Goal: Task Accomplishment & Management: Use online tool/utility

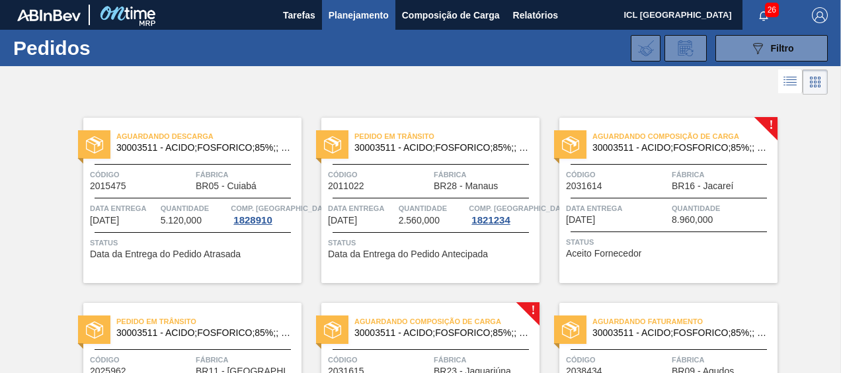
scroll to position [132, 0]
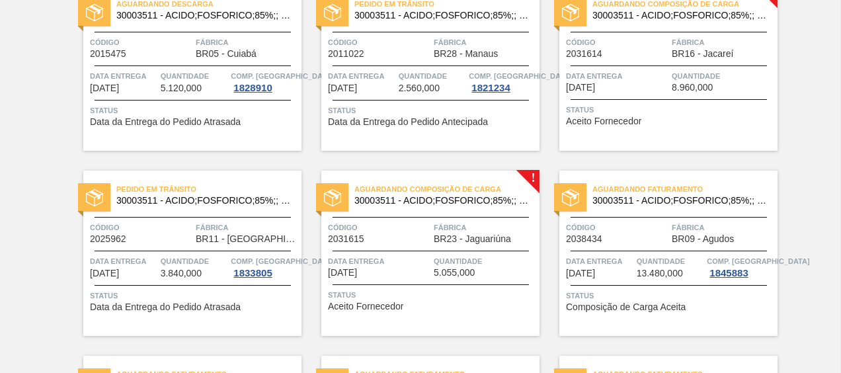
click at [658, 79] on span "Data entrega" at bounding box center [617, 75] width 102 height 13
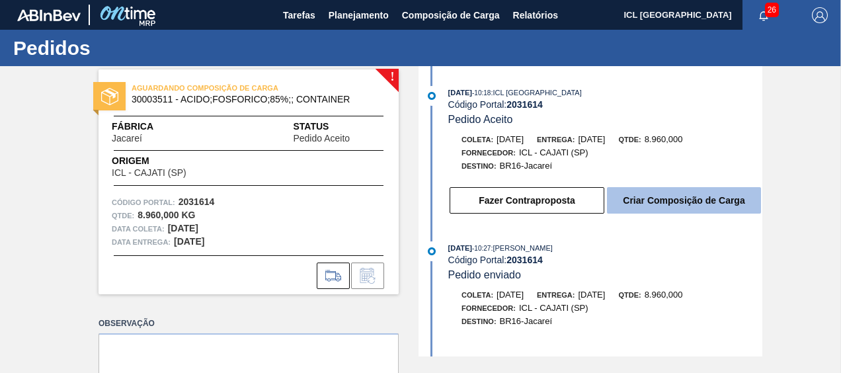
click at [625, 203] on button "Criar Composição de Carga" at bounding box center [684, 200] width 154 height 26
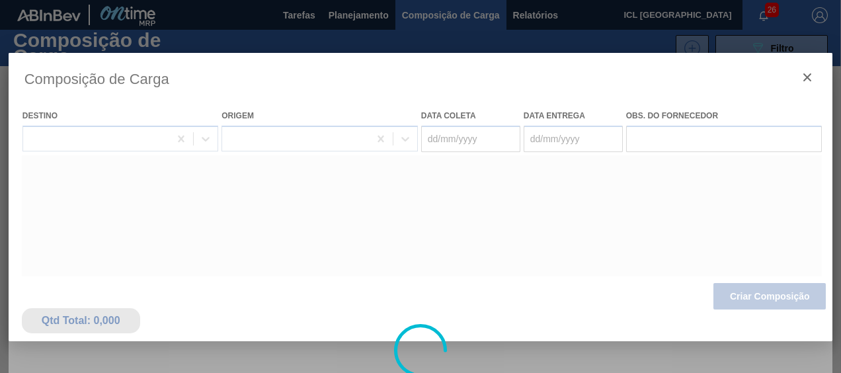
type coleta "[DATE]"
type entrega "[DATE]"
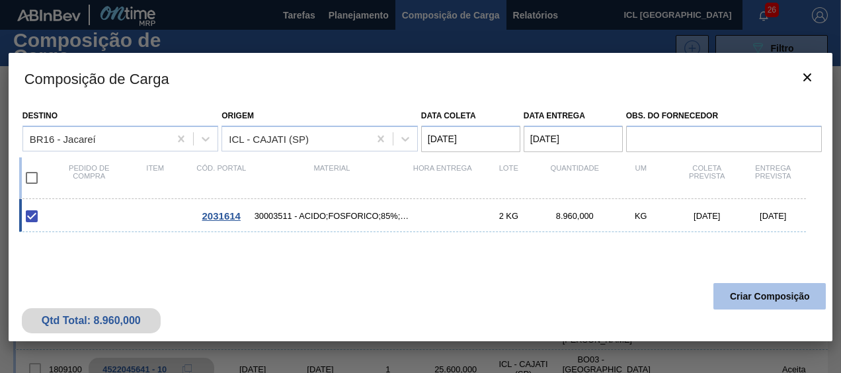
click at [761, 301] on button "Criar Composição" at bounding box center [769, 296] width 112 height 26
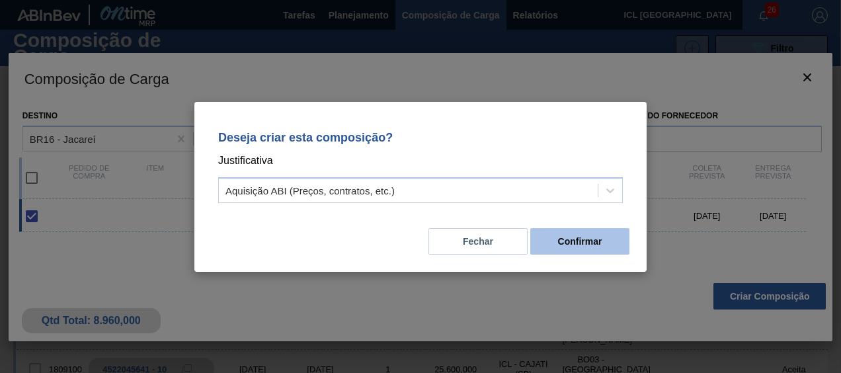
click at [584, 240] on button "Confirmar" at bounding box center [579, 241] width 99 height 26
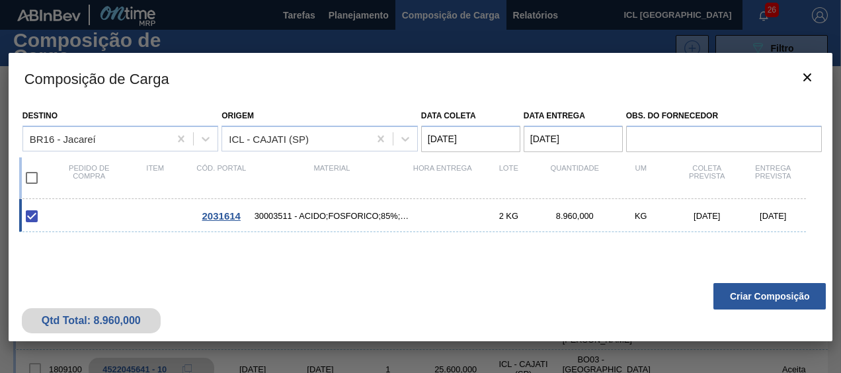
click at [827, 298] on div "Qtd Total: 8.960,000 Criar Composição" at bounding box center [421, 308] width 824 height 65
click at [817, 293] on button "Criar Composição" at bounding box center [769, 296] width 112 height 26
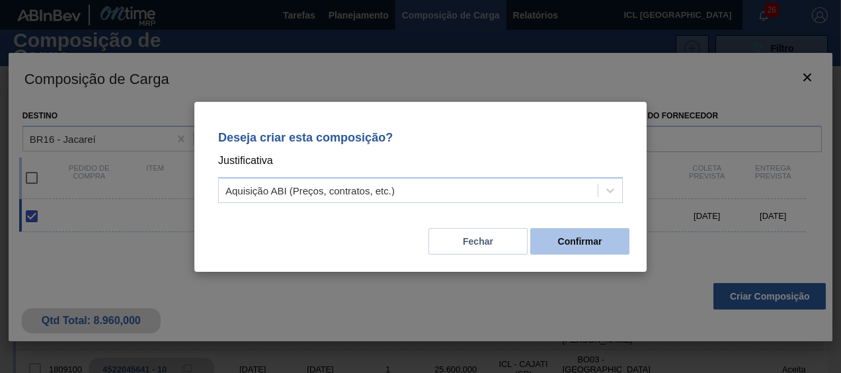
click at [583, 252] on button "Confirmar" at bounding box center [579, 241] width 99 height 26
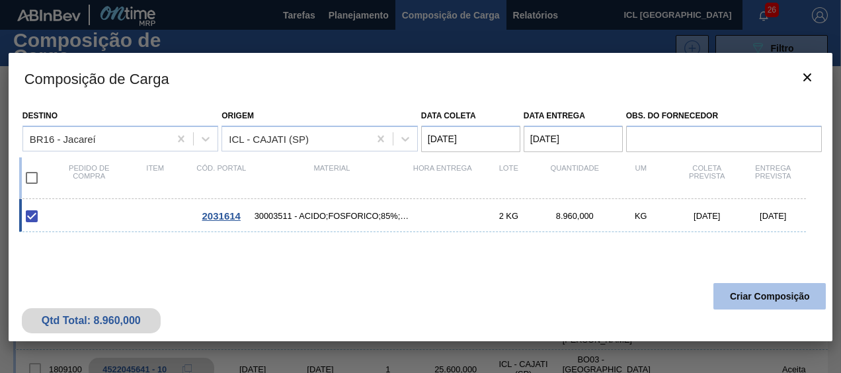
click at [769, 287] on button "Criar Composição" at bounding box center [769, 296] width 112 height 26
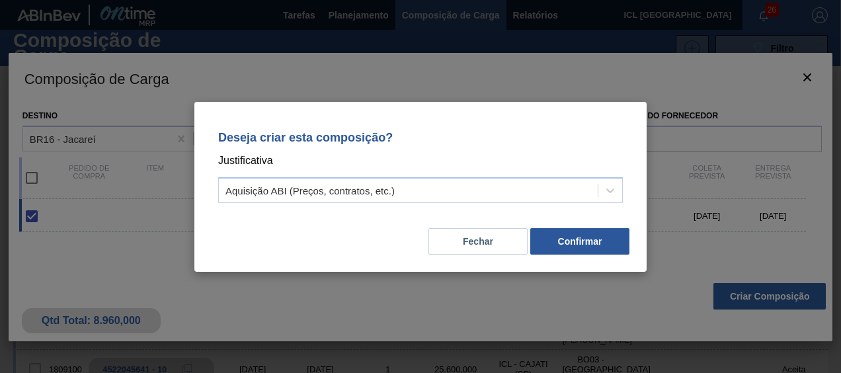
drag, startPoint x: 580, startPoint y: 228, endPoint x: 682, endPoint y: 4, distance: 246.1
click at [582, 228] on button "Confirmar" at bounding box center [579, 241] width 99 height 26
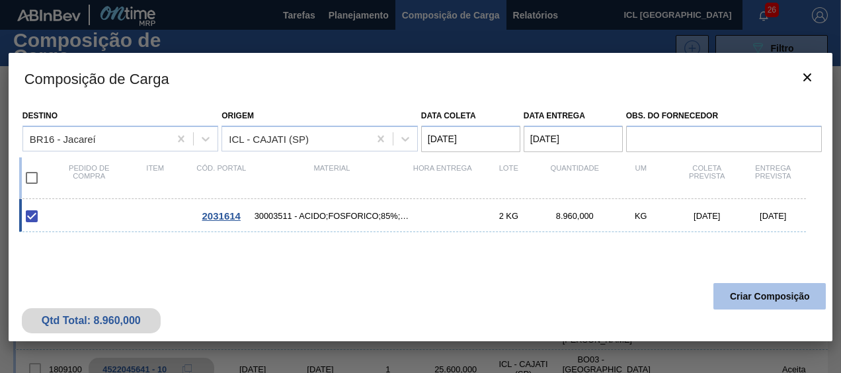
click at [782, 299] on button "Criar Composição" at bounding box center [769, 296] width 112 height 26
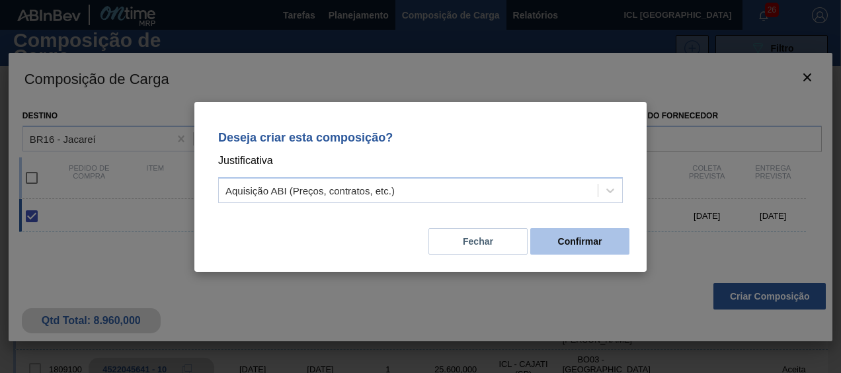
click at [605, 234] on button "Confirmar" at bounding box center [579, 241] width 99 height 26
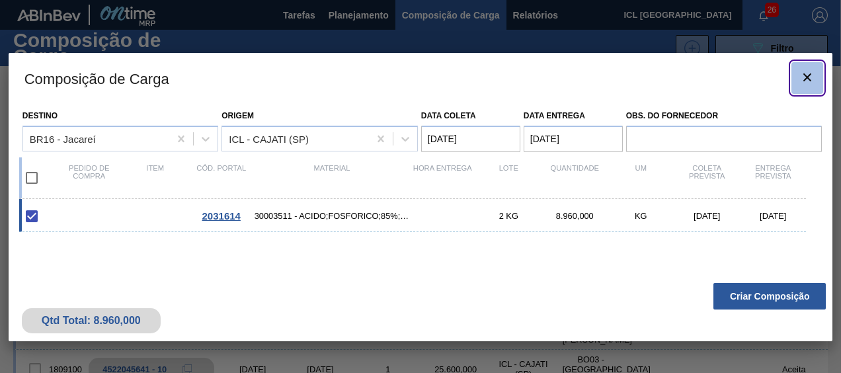
click at [820, 69] on button "botão de ícone" at bounding box center [807, 78] width 32 height 32
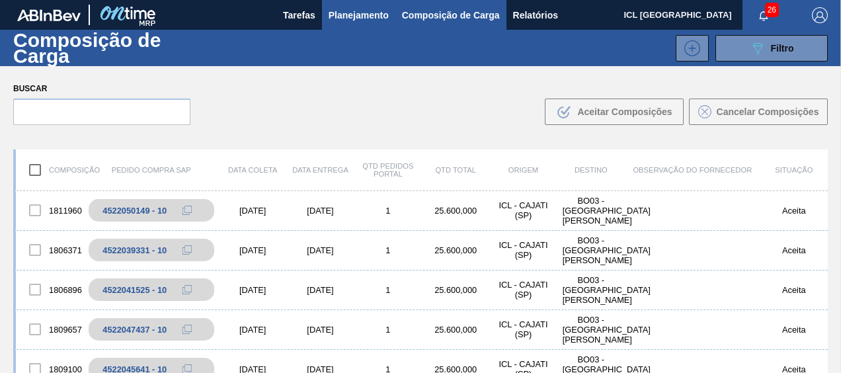
click at [338, 18] on span "Planejamento" at bounding box center [358, 15] width 60 height 16
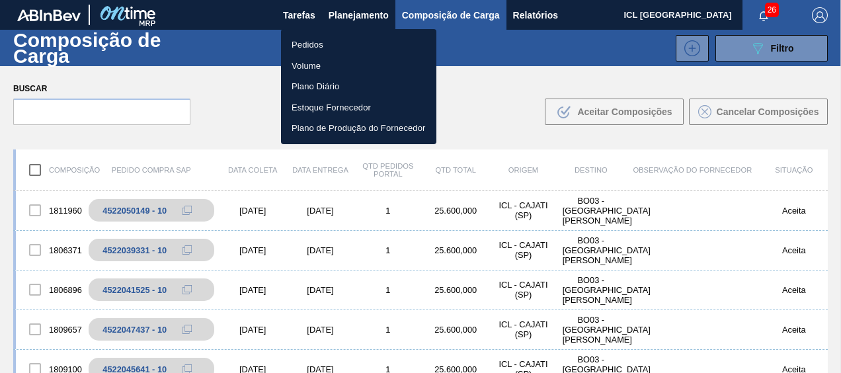
click at [321, 45] on li "Pedidos" at bounding box center [358, 44] width 155 height 21
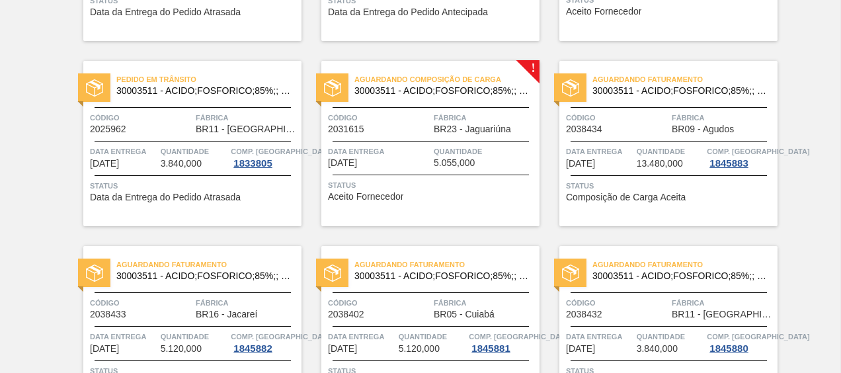
scroll to position [236, 0]
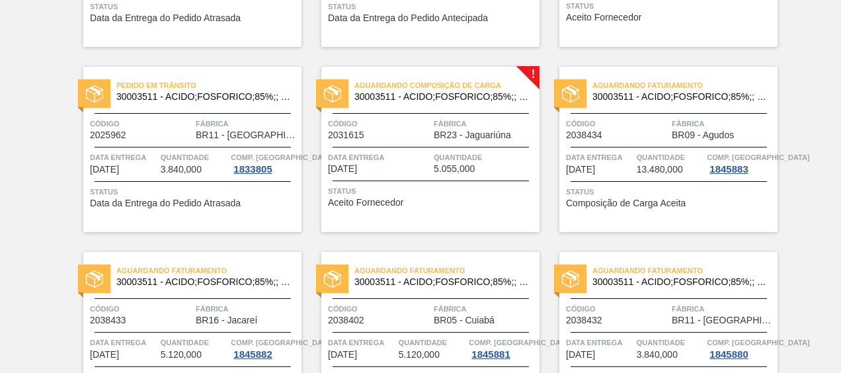
click at [438, 153] on span "Quantidade" at bounding box center [485, 157] width 102 height 13
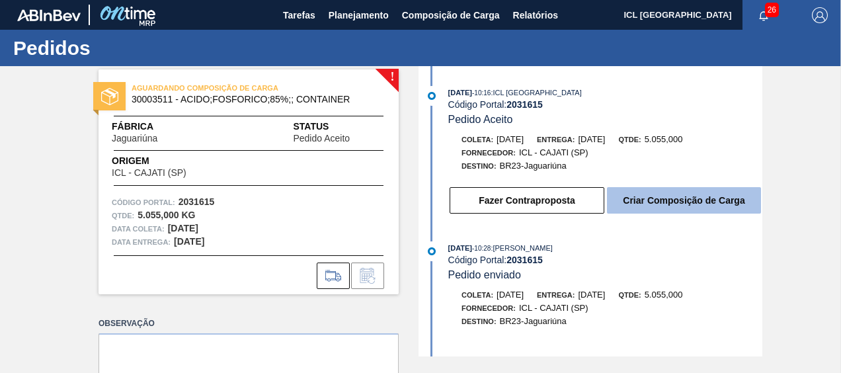
click at [630, 204] on button "Criar Composição de Carga" at bounding box center [684, 200] width 154 height 26
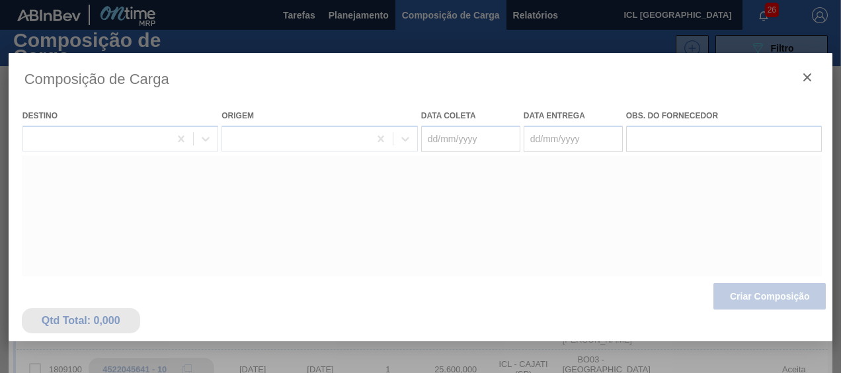
type coleta "[DATE]"
type entrega "[DATE]"
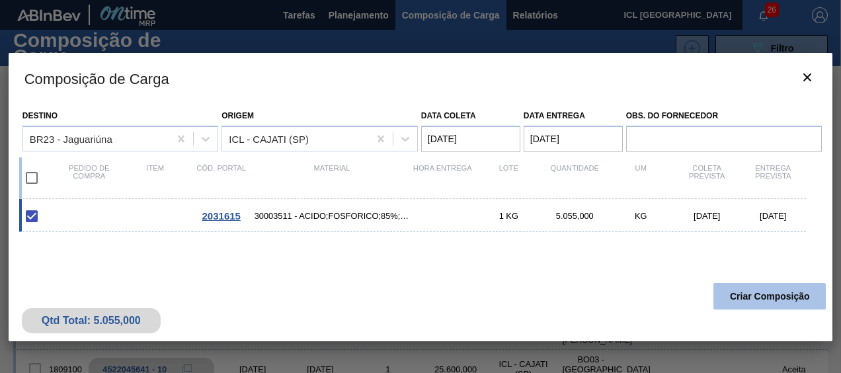
click at [749, 296] on button "Criar Composição" at bounding box center [769, 296] width 112 height 26
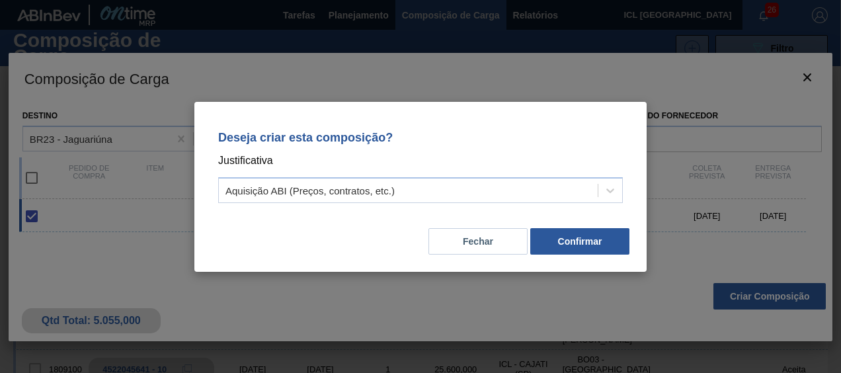
click at [566, 229] on button "Confirmar" at bounding box center [579, 241] width 99 height 26
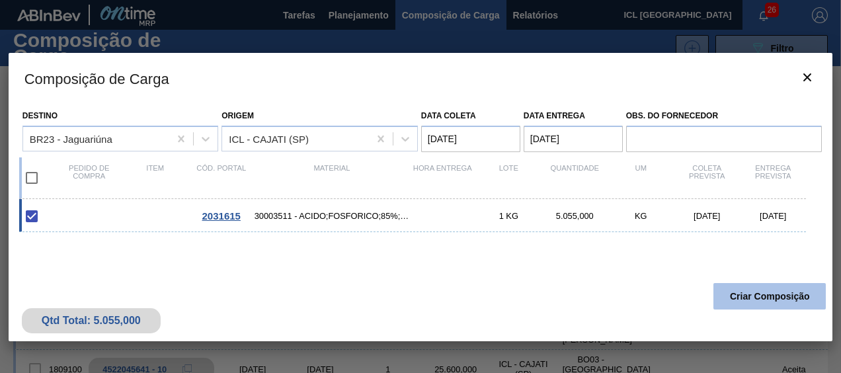
click at [754, 291] on button "Criar Composição" at bounding box center [769, 296] width 112 height 26
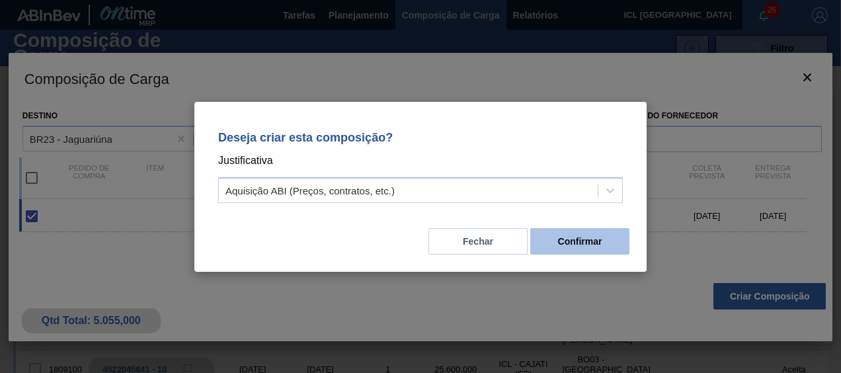
click at [601, 241] on button "Confirmar" at bounding box center [579, 241] width 99 height 26
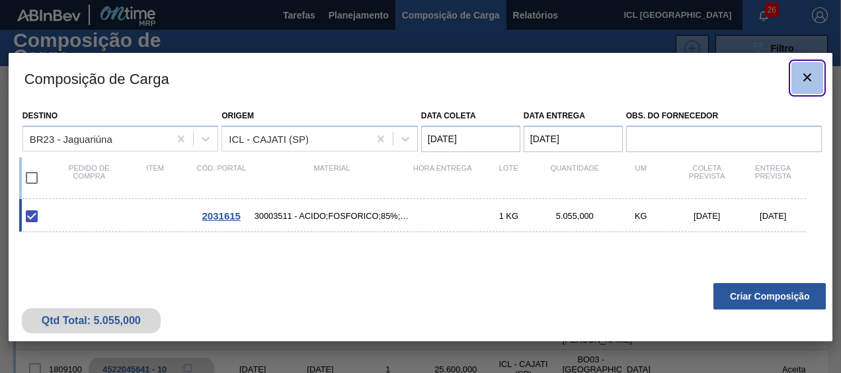
click at [809, 74] on icon "botão de ícone" at bounding box center [807, 77] width 16 height 16
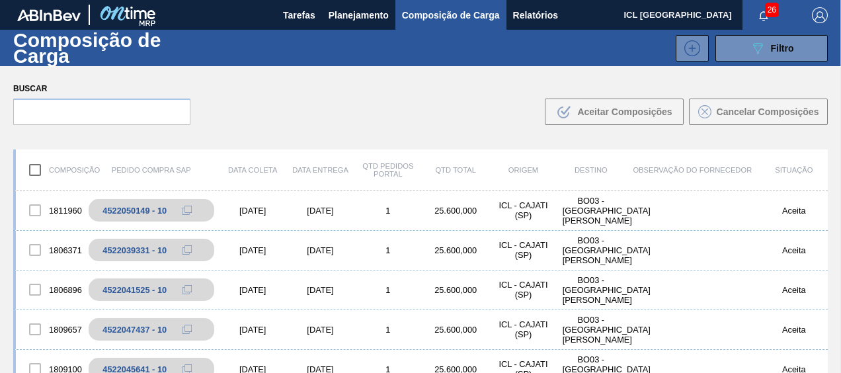
click at [431, 19] on span "Composição de Carga" at bounding box center [451, 15] width 98 height 16
click at [49, 15] on img at bounding box center [48, 15] width 63 height 12
click at [56, 41] on h1 "Composição de Carga" at bounding box center [113, 47] width 200 height 30
click at [54, 39] on h1 "Composição de Carga" at bounding box center [113, 47] width 200 height 30
click at [341, 16] on span "Planejamento" at bounding box center [358, 15] width 60 height 16
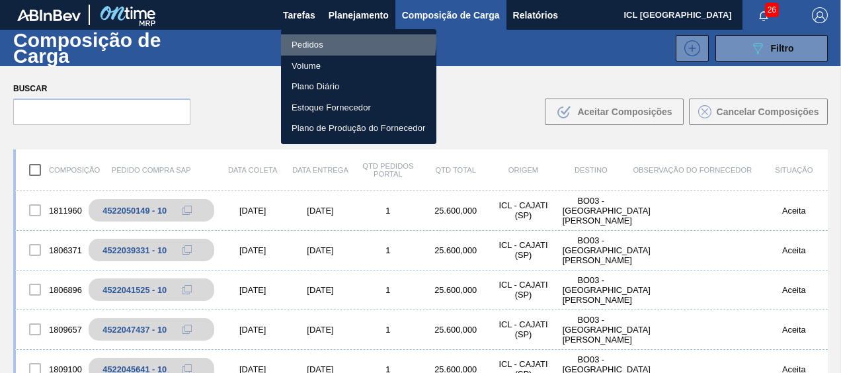
click at [331, 40] on li "Pedidos" at bounding box center [358, 44] width 155 height 21
